Goal: Task Accomplishment & Management: Manage account settings

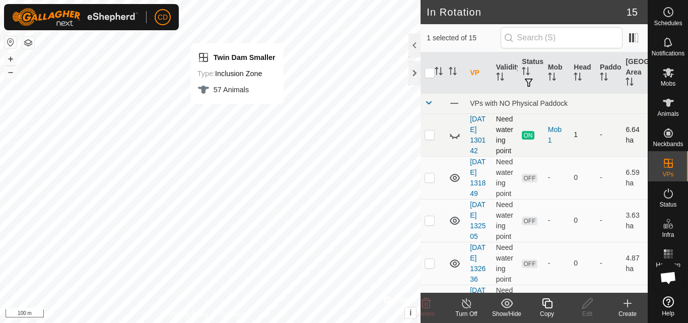
checkbox input "true"
checkbox input "false"
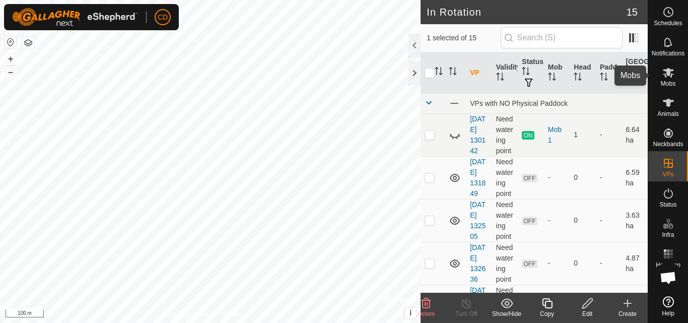
click at [663, 73] on icon at bounding box center [669, 73] width 12 height 12
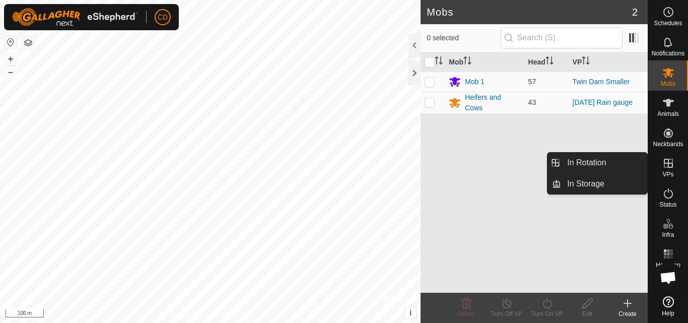
click at [663, 170] on es-virtualpaddocks-svg-icon at bounding box center [669, 163] width 18 height 16
click at [664, 159] on icon at bounding box center [669, 163] width 12 height 12
click at [667, 167] on icon at bounding box center [669, 163] width 12 height 12
click at [670, 163] on icon at bounding box center [668, 163] width 9 height 9
click at [621, 163] on link "In Rotation" at bounding box center [604, 163] width 86 height 20
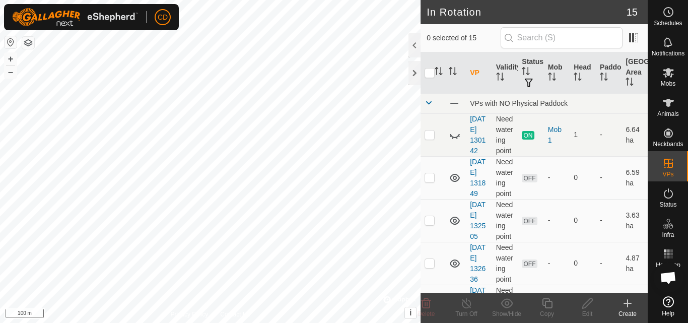
click at [622, 306] on icon at bounding box center [628, 303] width 12 height 12
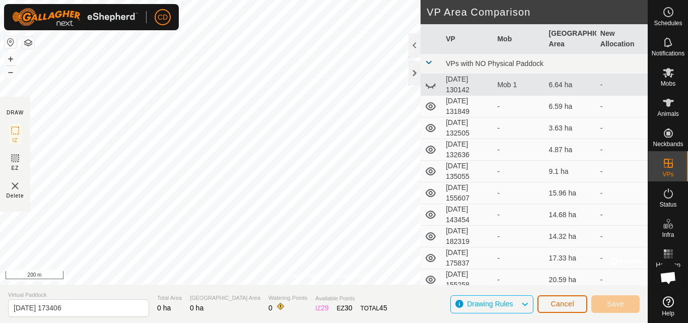
click at [558, 303] on span "Cancel" at bounding box center [563, 304] width 24 height 8
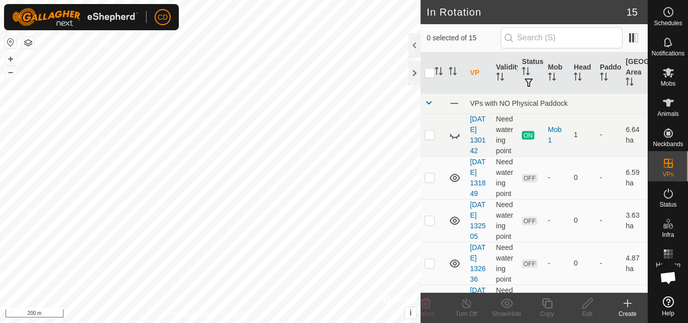
click at [628, 306] on icon at bounding box center [628, 303] width 0 height 7
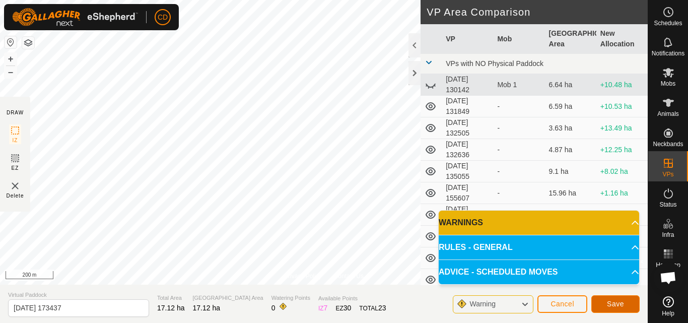
click at [608, 304] on span "Save" at bounding box center [615, 304] width 17 height 8
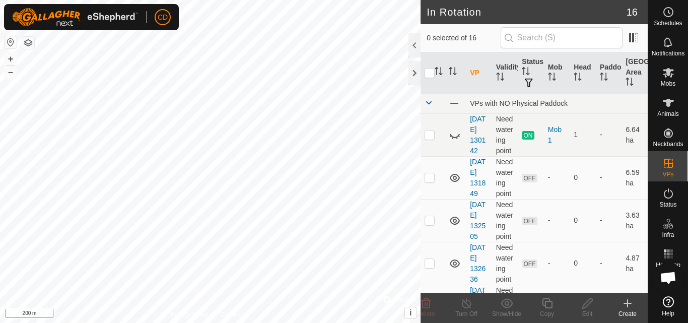
checkbox input "true"
checkbox input "false"
click at [584, 306] on icon at bounding box center [588, 303] width 13 height 12
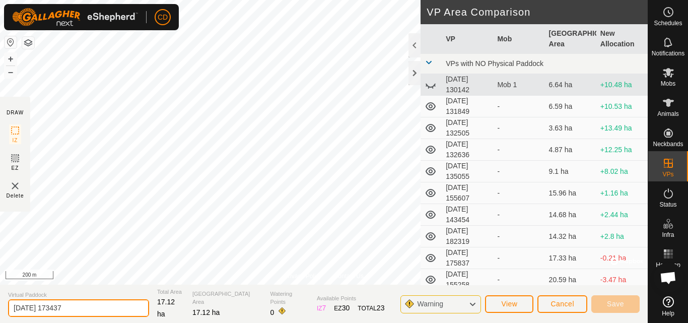
drag, startPoint x: 76, startPoint y: 304, endPoint x: 9, endPoint y: 319, distance: 69.2
click at [10, 317] on section "Virtual Paddock [DATE] 173437 Total Area 17.12 ha Grazing Area 17.12 ha Waterin…" at bounding box center [324, 304] width 648 height 38
type input "twin dam off fences"
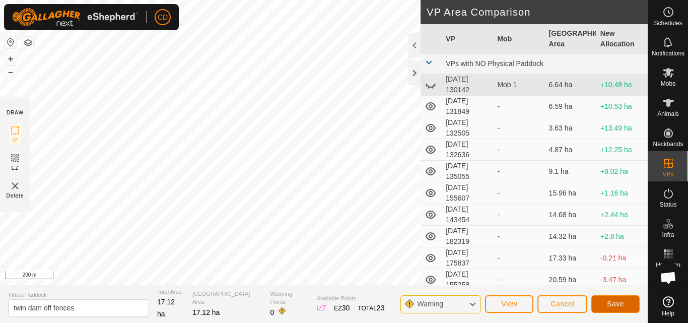
click at [618, 305] on span "Save" at bounding box center [615, 304] width 17 height 8
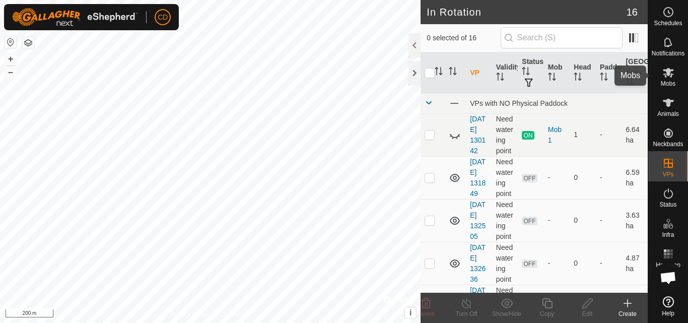
click at [666, 76] on icon at bounding box center [668, 73] width 11 height 10
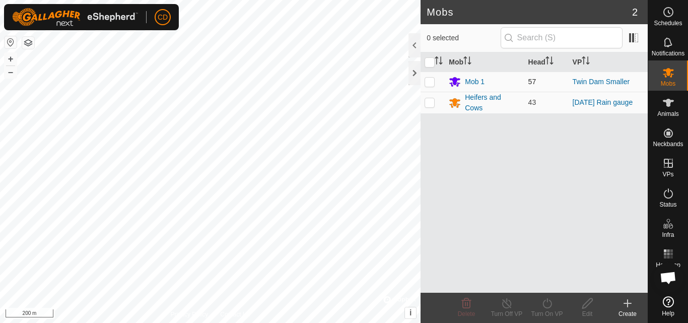
click at [428, 82] on div "CD Schedules Notifications Mobs Animals Neckbands VPs Status Infra Heatmap Help…" at bounding box center [344, 161] width 688 height 323
click at [476, 83] on div "Mob 1" at bounding box center [475, 82] width 20 height 11
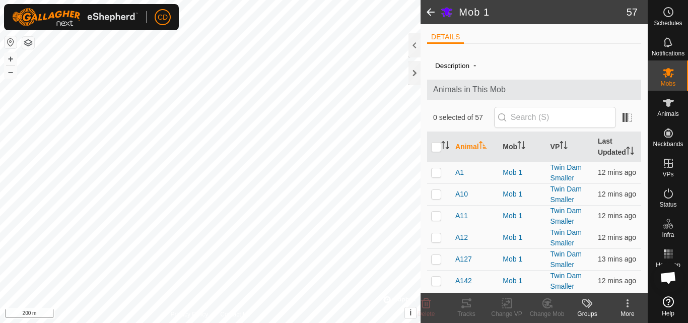
click at [428, 8] on span at bounding box center [431, 12] width 20 height 24
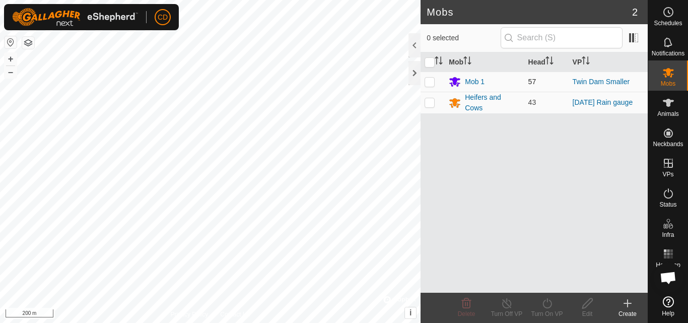
click at [430, 82] on p-checkbox at bounding box center [430, 82] width 10 height 8
checkbox input "true"
click at [547, 304] on icon at bounding box center [547, 303] width 13 height 12
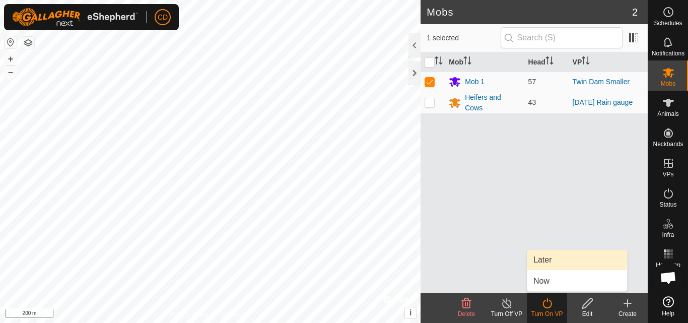
click at [547, 258] on link "Later" at bounding box center [578, 260] width 100 height 20
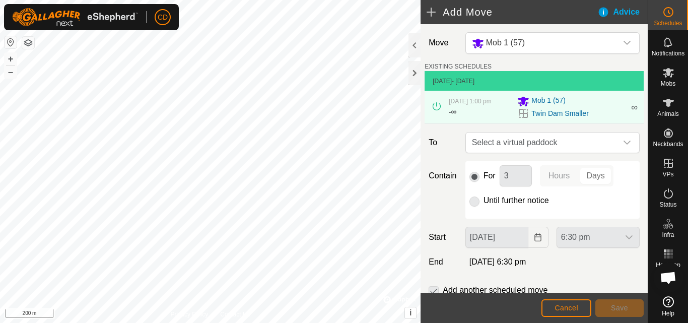
click at [477, 200] on p-radiobutton at bounding box center [475, 201] width 10 height 12
click at [476, 198] on p-radiobutton at bounding box center [475, 201] width 10 height 12
click at [474, 199] on p-radiobutton at bounding box center [475, 201] width 10 height 12
click at [507, 144] on span "Select a virtual paddock" at bounding box center [542, 143] width 149 height 20
type input "t"
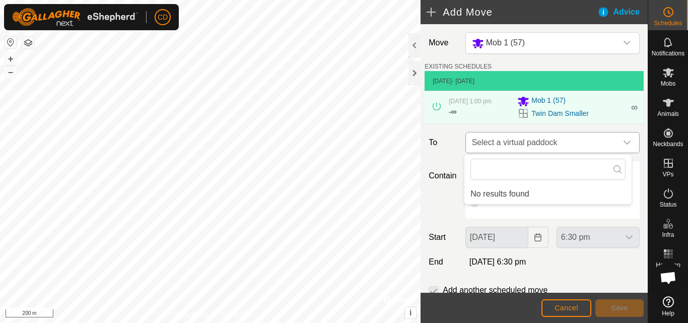
click at [623, 140] on icon "dropdown trigger" at bounding box center [627, 143] width 8 height 8
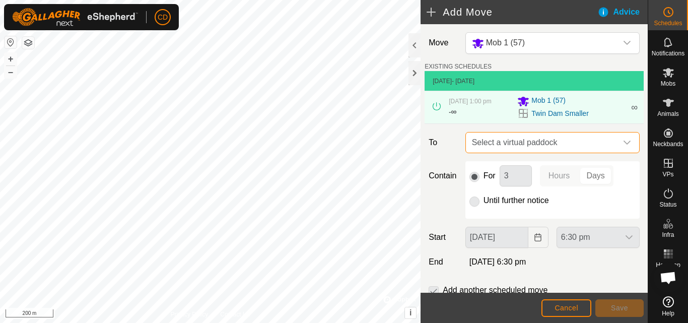
click at [623, 139] on icon "dropdown trigger" at bounding box center [627, 143] width 8 height 8
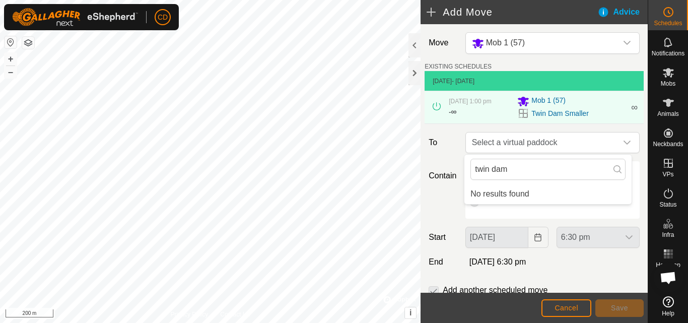
type input "twin dam"
click at [617, 168] on icon at bounding box center [618, 169] width 8 height 8
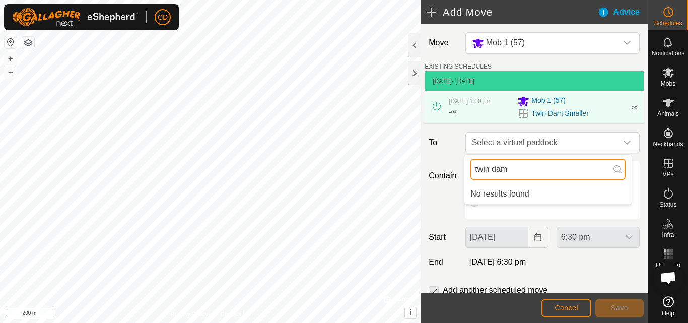
click at [418, 215] on body "CD Schedules Notifications Mobs Animals Neckbands VPs Status Infra Heatmap Help…" at bounding box center [344, 161] width 688 height 323
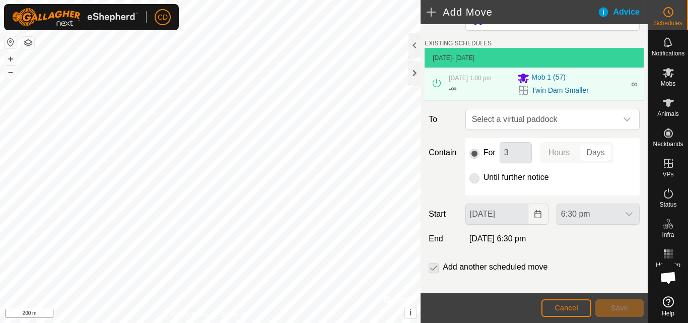
scroll to position [36, 0]
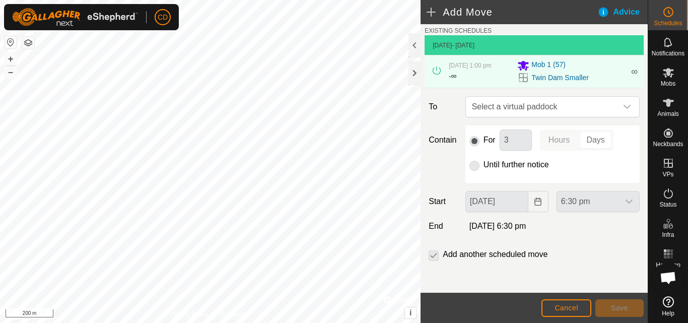
click at [434, 256] on p-checkbox at bounding box center [434, 254] width 10 height 12
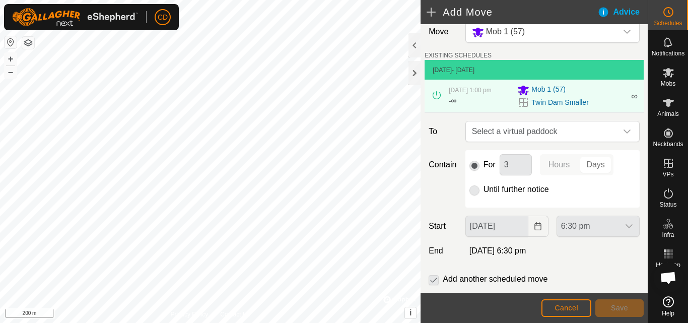
scroll to position [0, 0]
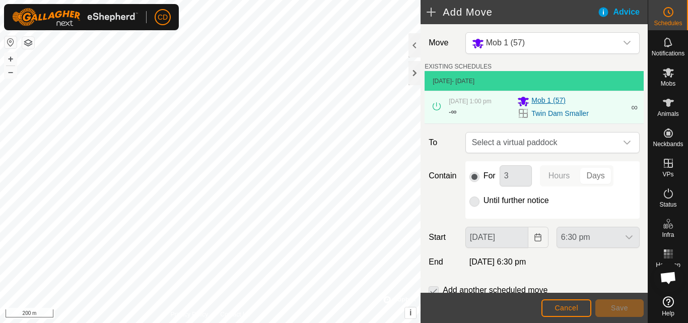
click at [544, 100] on span "Mob 1 (57)" at bounding box center [549, 101] width 34 height 12
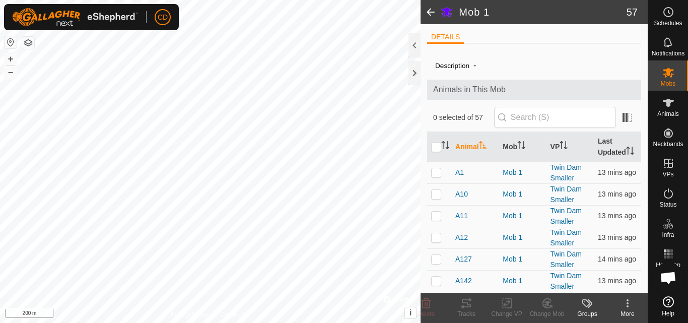
click at [429, 9] on span at bounding box center [431, 12] width 20 height 24
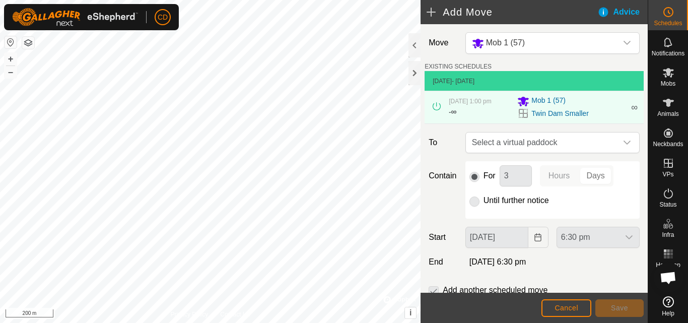
click at [438, 104] on icon at bounding box center [437, 106] width 8 height 8
click at [561, 305] on span "Cancel" at bounding box center [567, 308] width 24 height 8
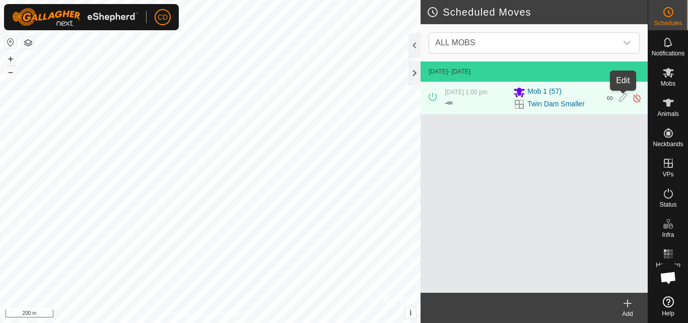
click at [626, 97] on icon at bounding box center [623, 98] width 8 height 11
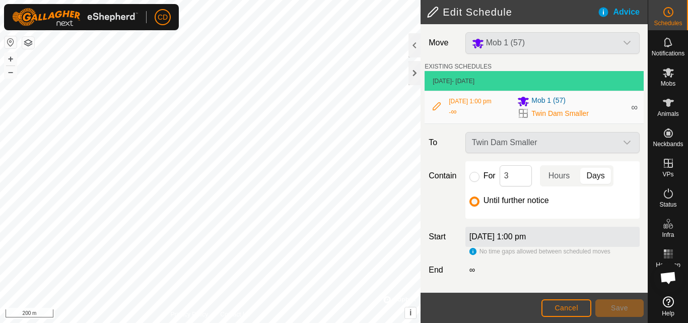
click at [626, 140] on div "Twin Dam Smaller" at bounding box center [553, 142] width 182 height 21
click at [619, 139] on div "Twin Dam Smaller" at bounding box center [553, 142] width 182 height 21
click at [483, 142] on div "Twin Dam Smaller" at bounding box center [553, 142] width 182 height 21
click at [551, 305] on button "Cancel" at bounding box center [567, 308] width 50 height 18
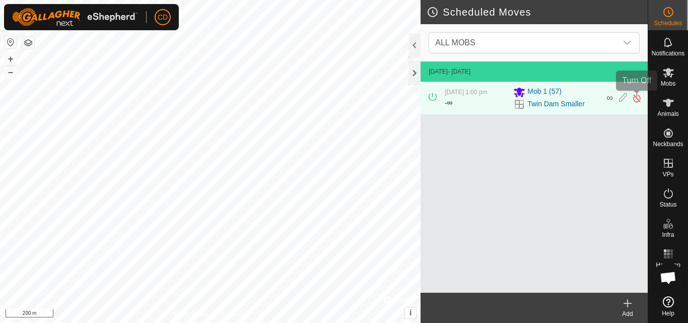
click at [636, 96] on img at bounding box center [637, 98] width 10 height 11
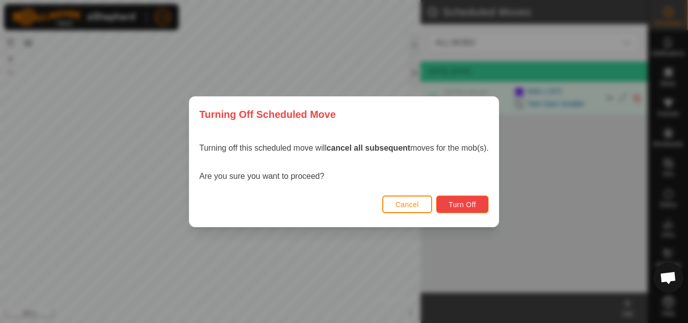
click at [454, 205] on span "Turn Off" at bounding box center [463, 205] width 28 height 8
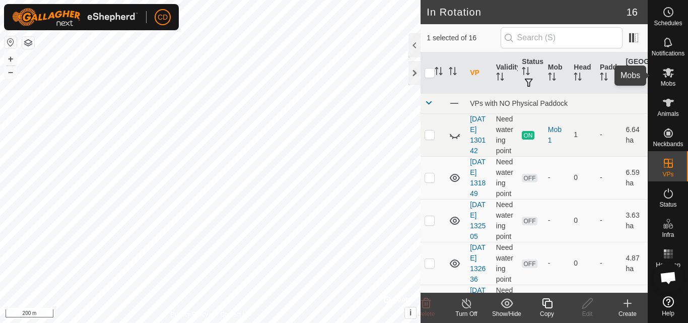
click at [674, 78] on icon at bounding box center [669, 73] width 12 height 12
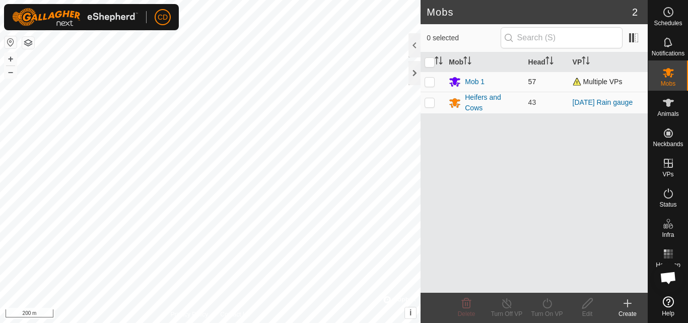
click at [428, 84] on p-checkbox at bounding box center [430, 82] width 10 height 8
checkbox input "true"
click at [551, 296] on div "Turn On VP" at bounding box center [547, 308] width 40 height 30
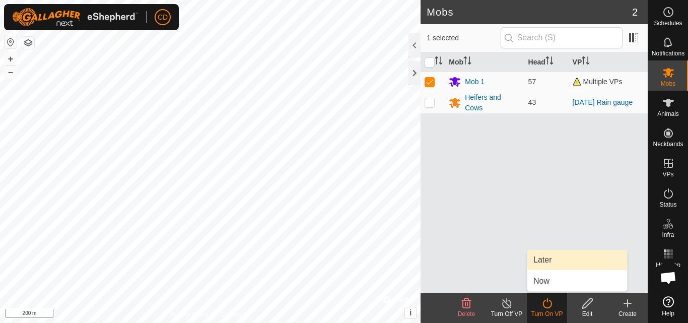
click at [556, 261] on link "Later" at bounding box center [578, 260] width 100 height 20
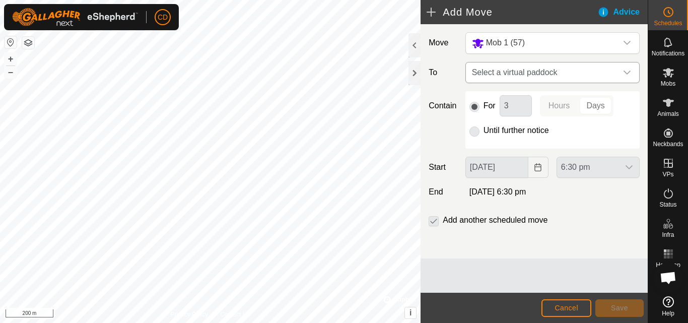
click at [516, 74] on span "Select a virtual paddock" at bounding box center [542, 72] width 149 height 20
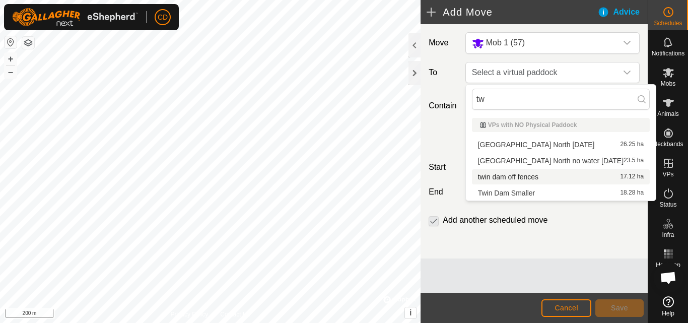
type input "tw"
click at [512, 177] on li "twin dam off fences 17.12 ha" at bounding box center [561, 176] width 178 height 15
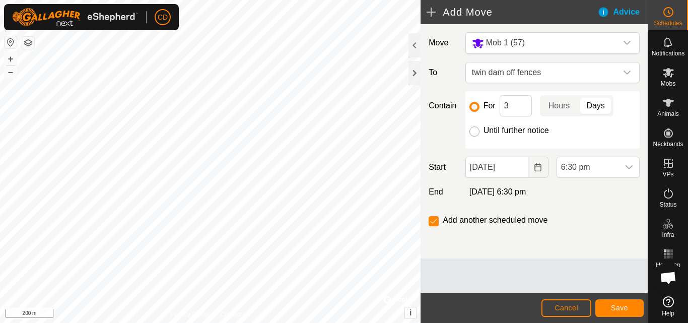
click at [477, 132] on input "Until further notice" at bounding box center [475, 131] width 10 height 10
radio input "true"
checkbox input "false"
click at [612, 169] on span "6:30 pm" at bounding box center [588, 167] width 62 height 20
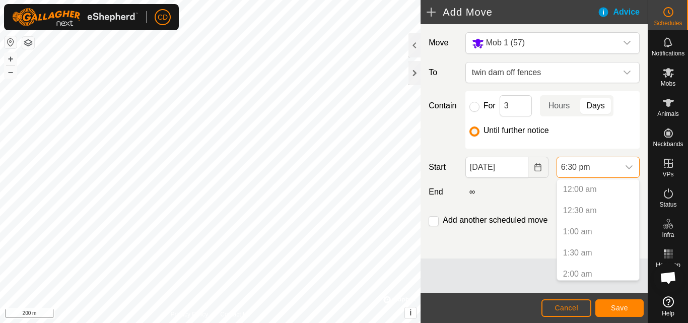
scroll to position [702, 0]
click at [589, 248] on p-selectitem "6:00 pm" at bounding box center [598, 249] width 82 height 20
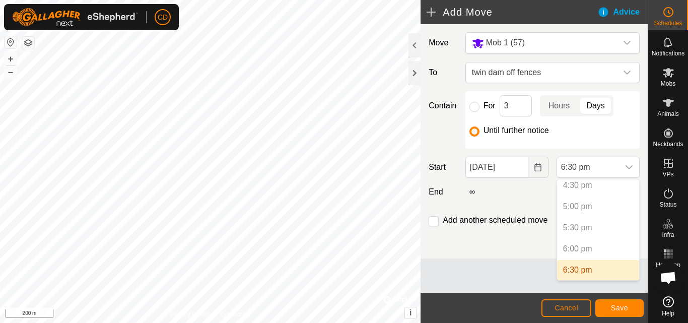
click at [587, 248] on p-selectitem "6:00 pm" at bounding box center [598, 249] width 82 height 20
click at [582, 271] on li "6:30 pm" at bounding box center [598, 270] width 82 height 20
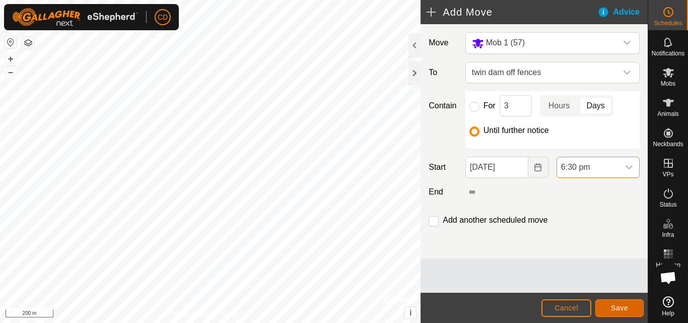
click at [611, 306] on button "Save" at bounding box center [620, 308] width 48 height 18
